Goal: Transaction & Acquisition: Book appointment/travel/reservation

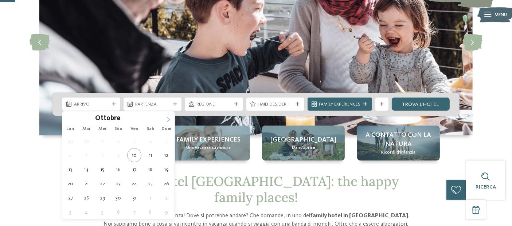
click at [168, 118] on icon at bounding box center [168, 120] width 3 height 5
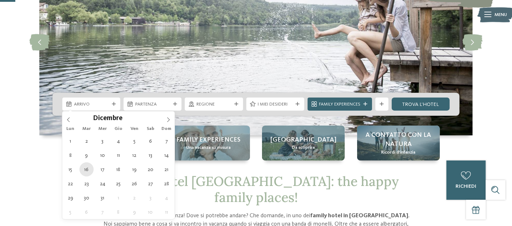
type div "16.12.2025"
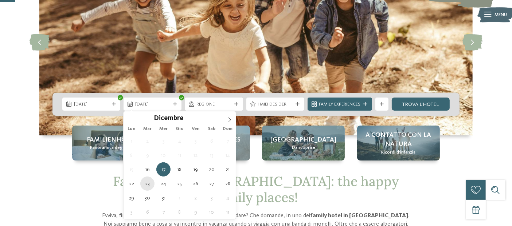
type div "23.12.2025"
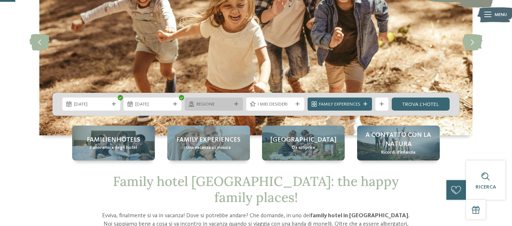
click at [235, 104] on icon at bounding box center [236, 104] width 4 height 4
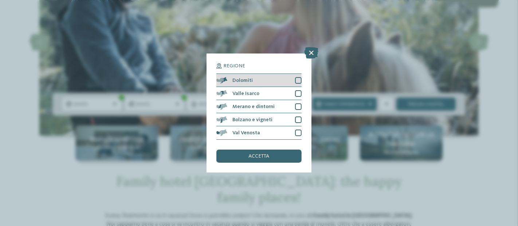
click at [300, 80] on div at bounding box center [298, 80] width 7 height 7
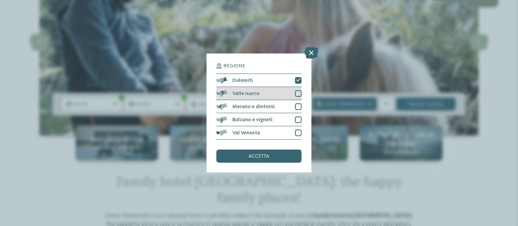
click at [299, 91] on div at bounding box center [298, 93] width 7 height 7
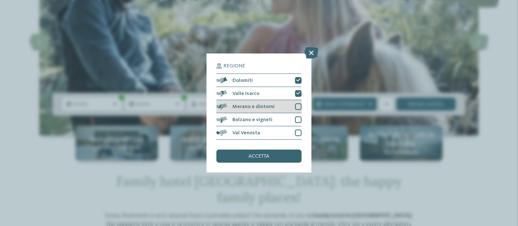
click at [297, 106] on div at bounding box center [298, 106] width 7 height 7
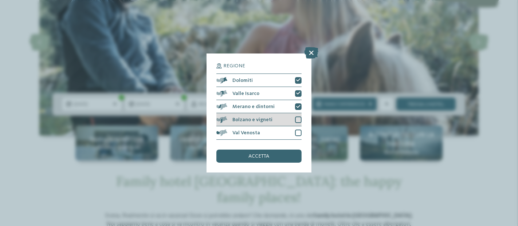
click at [297, 119] on div at bounding box center [298, 120] width 7 height 7
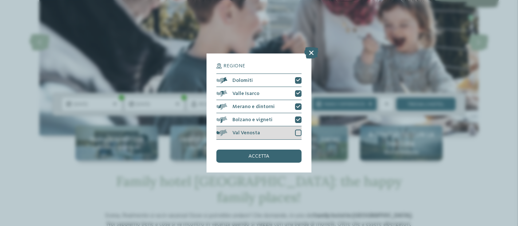
click at [298, 133] on div at bounding box center [298, 133] width 7 height 7
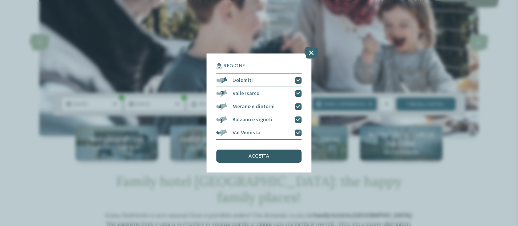
click at [278, 153] on div "accetta" at bounding box center [258, 156] width 85 height 13
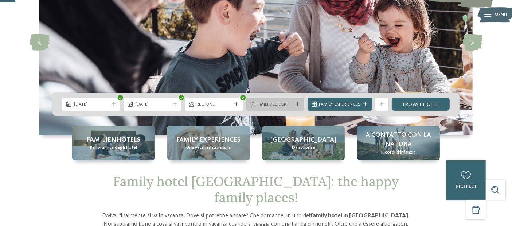
click at [291, 102] on span "I miei desideri" at bounding box center [274, 104] width 35 height 7
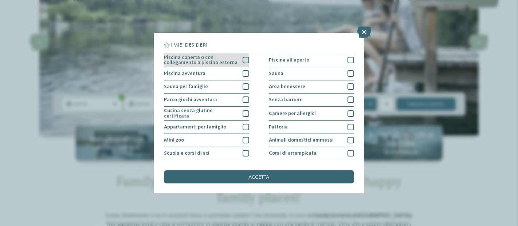
click at [243, 60] on div at bounding box center [245, 60] width 7 height 7
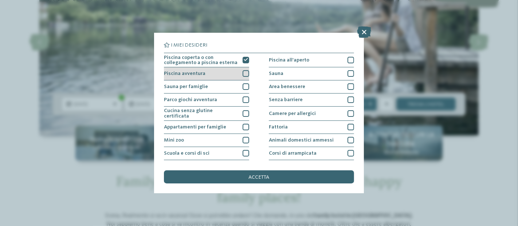
click at [243, 72] on div at bounding box center [245, 73] width 7 height 7
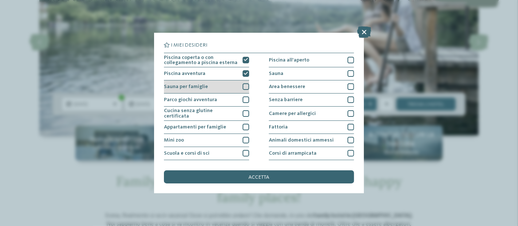
click at [243, 84] on div at bounding box center [245, 86] width 7 height 7
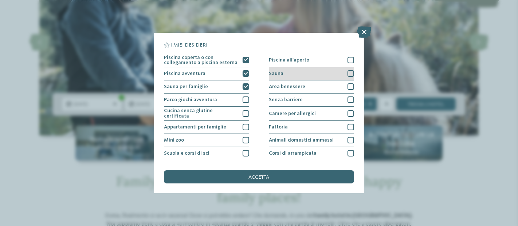
click at [347, 72] on div at bounding box center [350, 73] width 7 height 7
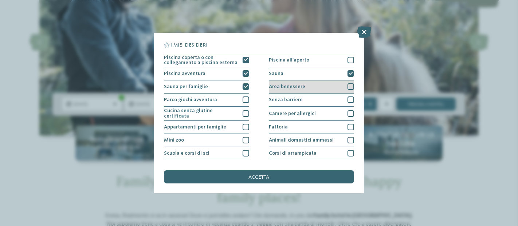
click at [347, 86] on div at bounding box center [350, 86] width 7 height 7
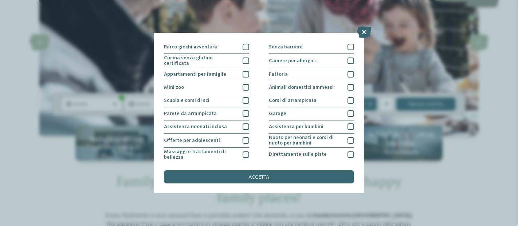
scroll to position [56, 0]
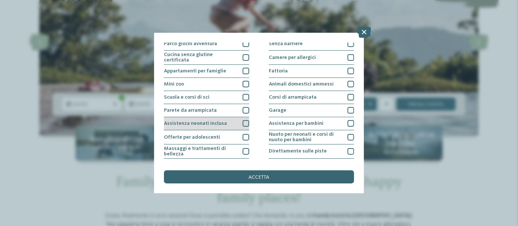
click at [242, 123] on div at bounding box center [245, 123] width 7 height 7
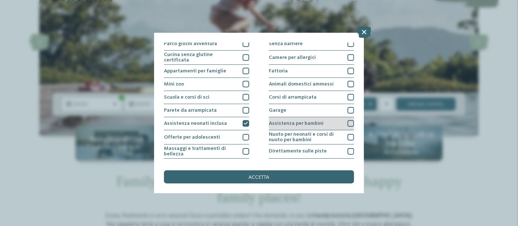
click at [343, 124] on div "Assistenza per bambini" at bounding box center [311, 123] width 85 height 13
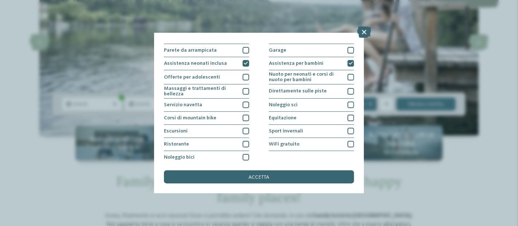
scroll to position [118, 0]
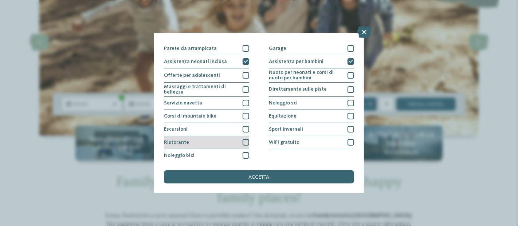
click at [244, 139] on div at bounding box center [245, 142] width 7 height 7
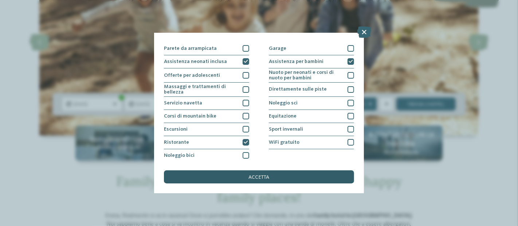
click at [255, 176] on span "accetta" at bounding box center [259, 177] width 21 height 5
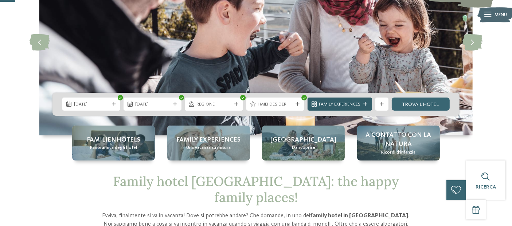
click at [360, 102] on span "Family Experiences" at bounding box center [340, 104] width 42 height 7
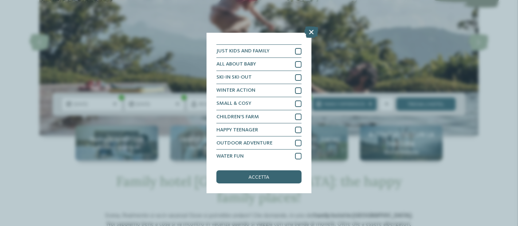
scroll to position [23, 0]
click at [308, 32] on icon at bounding box center [311, 32] width 14 height 12
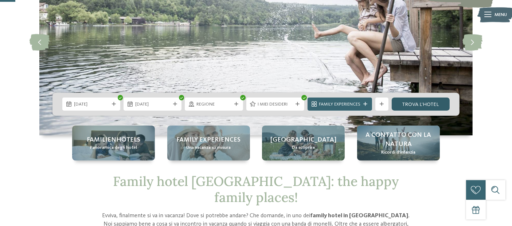
click at [430, 107] on link "trova l’hotel" at bounding box center [420, 104] width 58 height 13
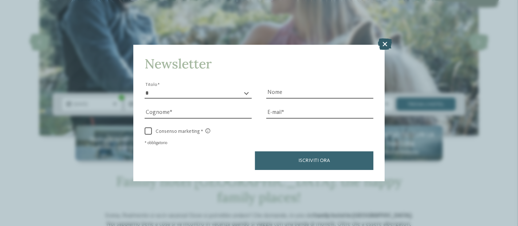
click at [385, 45] on icon at bounding box center [385, 44] width 14 height 12
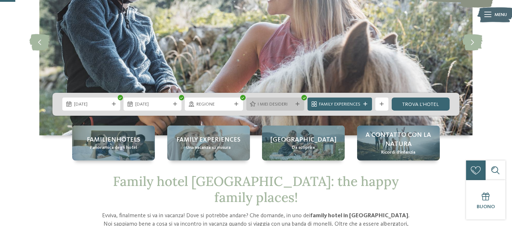
click at [288, 101] on div "I miei desideri" at bounding box center [275, 104] width 38 height 7
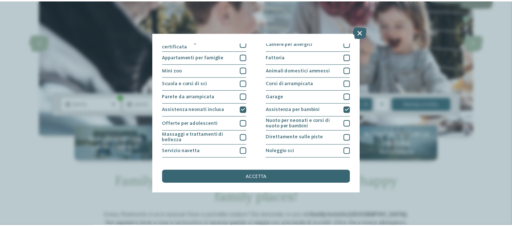
scroll to position [0, 0]
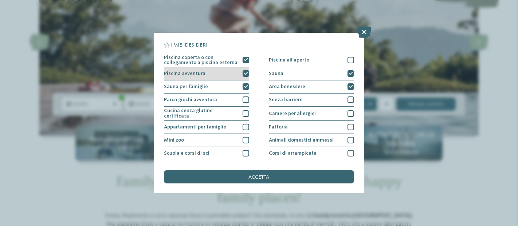
click at [244, 72] on icon at bounding box center [246, 74] width 4 height 4
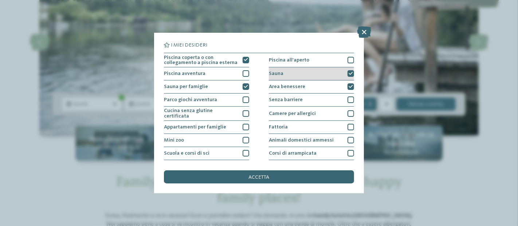
click at [348, 72] on icon at bounding box center [350, 74] width 4 height 4
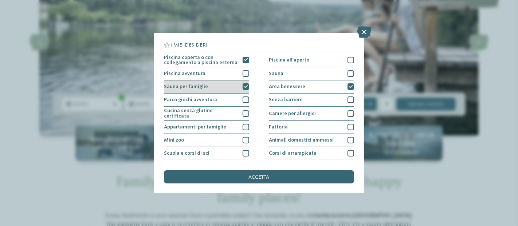
click at [244, 88] on icon at bounding box center [246, 87] width 4 height 4
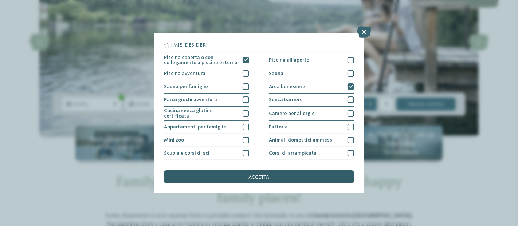
click at [268, 179] on span "accetta" at bounding box center [259, 177] width 21 height 5
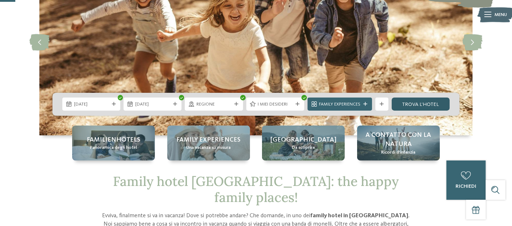
click at [439, 104] on link "trova l’hotel" at bounding box center [420, 104] width 58 height 13
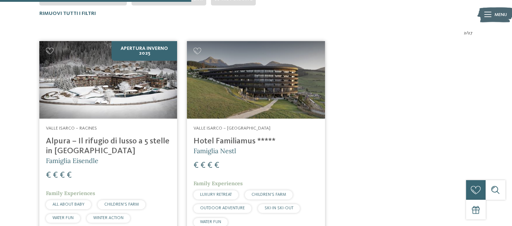
scroll to position [249, 0]
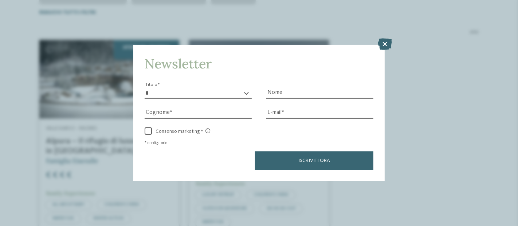
click at [511, 83] on html "Solo un momento – il sito web sta caricando … DE IT I" at bounding box center [259, 199] width 518 height 896
click at [384, 40] on icon at bounding box center [385, 44] width 14 height 12
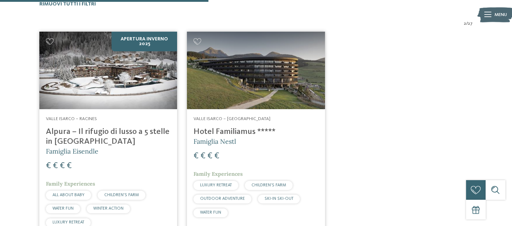
scroll to position [277, 0]
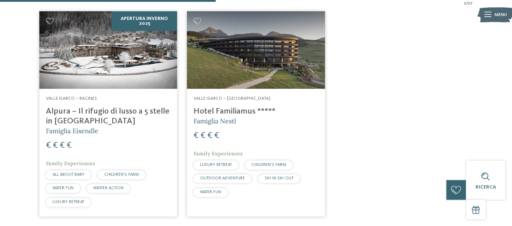
click at [69, 118] on h4 "Alpura – Il rifugio di lusso a 5 stelle in [GEOGRAPHIC_DATA]" at bounding box center [108, 117] width 125 height 20
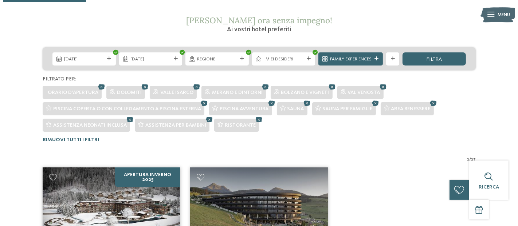
scroll to position [82, 0]
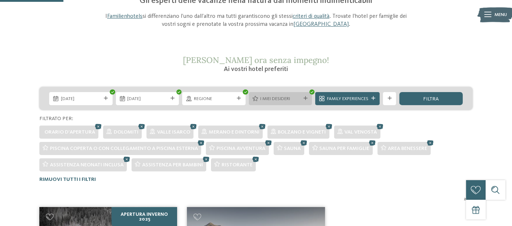
click at [269, 94] on div "I miei desideri" at bounding box center [280, 98] width 63 height 13
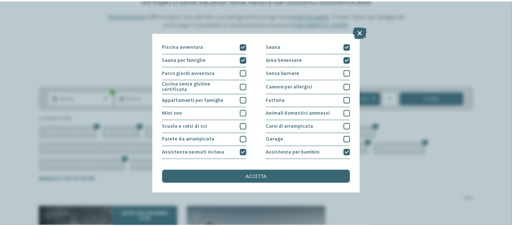
scroll to position [0, 0]
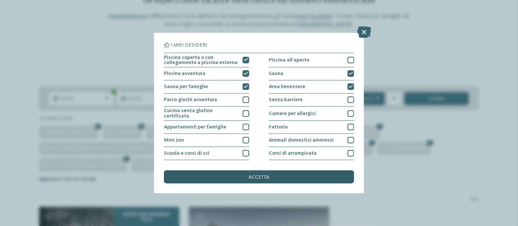
click at [274, 173] on div "accetta" at bounding box center [259, 176] width 190 height 13
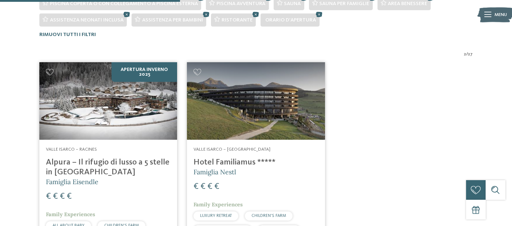
scroll to position [244, 0]
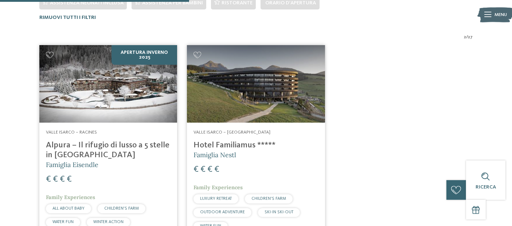
click at [219, 145] on h4 "Hotel Familiamus *****" at bounding box center [255, 146] width 125 height 10
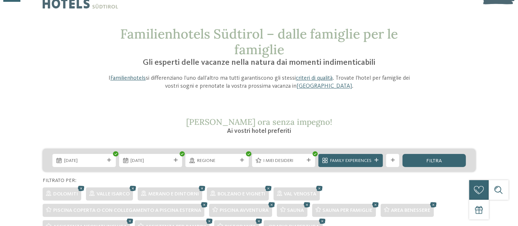
scroll to position [19, 0]
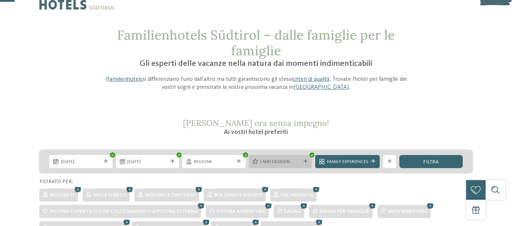
click at [262, 156] on div "I miei desideri" at bounding box center [280, 161] width 63 height 13
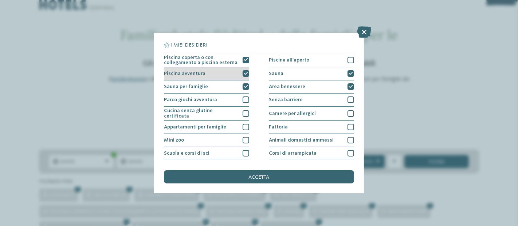
click at [245, 72] on icon at bounding box center [246, 74] width 4 height 4
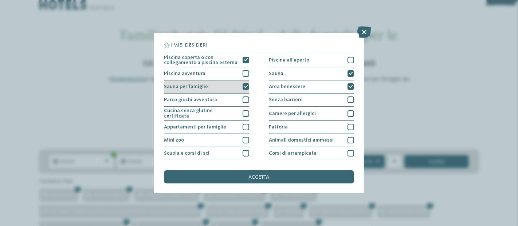
click at [243, 83] on div at bounding box center [245, 86] width 7 height 7
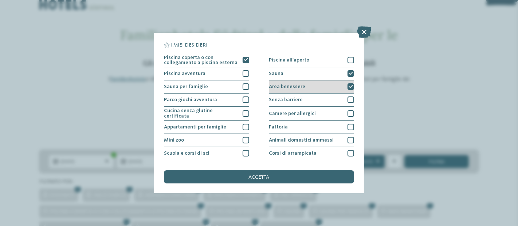
click at [348, 87] on icon at bounding box center [350, 87] width 4 height 4
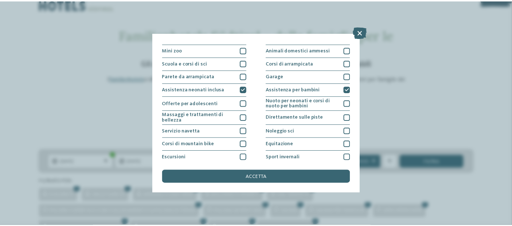
scroll to position [107, 0]
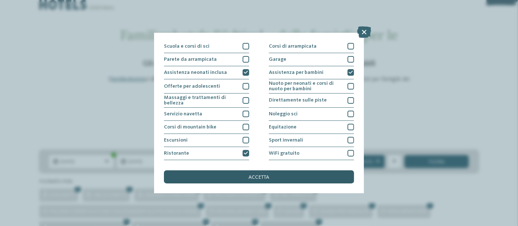
click at [291, 173] on div "accetta" at bounding box center [259, 176] width 190 height 13
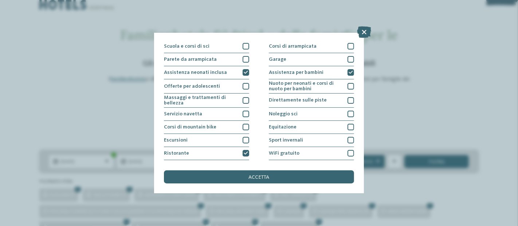
click at [291, 173] on div "16.12.2025 23.12.2025 Regione" at bounding box center [259, 198] width 518 height 96
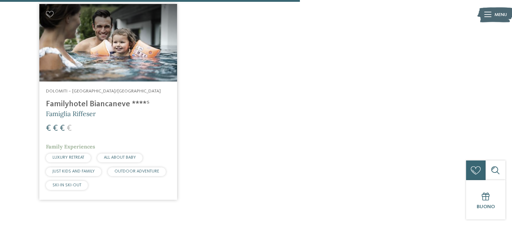
scroll to position [512, 0]
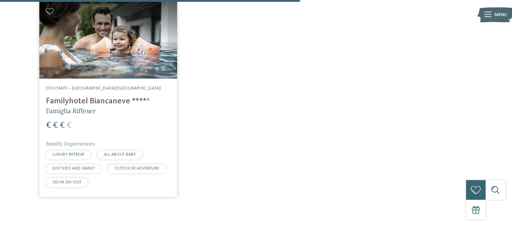
click at [104, 100] on h4 "Familyhotel Biancaneve ****ˢ" at bounding box center [108, 101] width 125 height 10
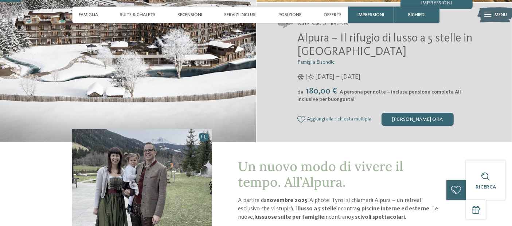
scroll to position [66, 0]
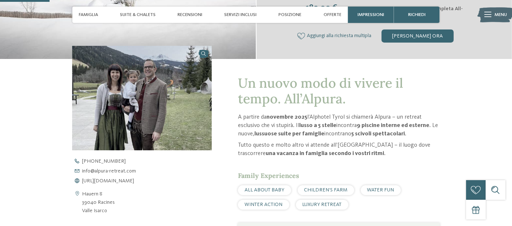
scroll to position [218, 0]
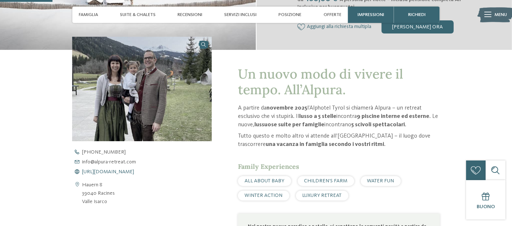
click at [98, 172] on span "https://www.alpura-retreat.com/it" at bounding box center [108, 171] width 52 height 5
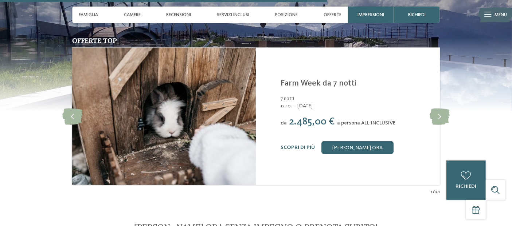
scroll to position [1555, 0]
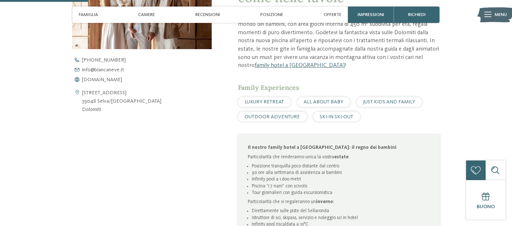
scroll to position [269, 0]
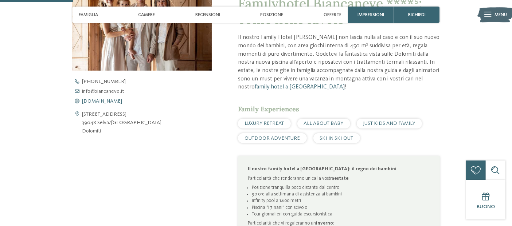
click at [105, 100] on span "[DOMAIN_NAME]" at bounding box center [102, 101] width 40 height 5
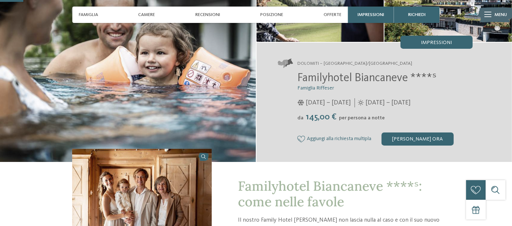
scroll to position [0, 0]
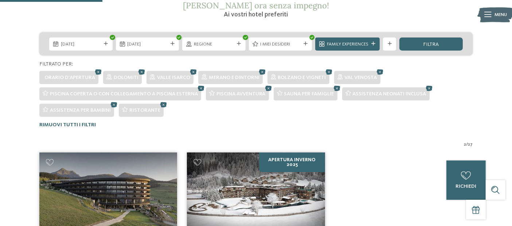
scroll to position [130, 0]
